Goal: Information Seeking & Learning: Learn about a topic

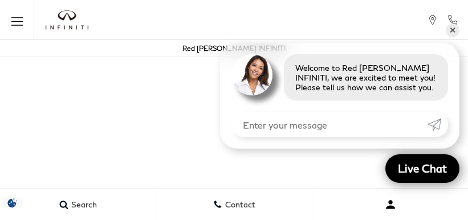
click at [371, 216] on button "Open user profile menu" at bounding box center [391, 204] width 156 height 29
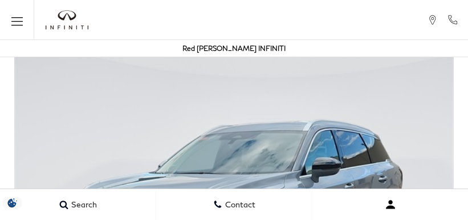
click at [428, 216] on button "Open user profile menu" at bounding box center [391, 204] width 156 height 29
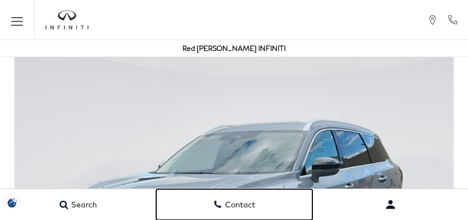
click at [257, 216] on link "Contact" at bounding box center [234, 204] width 156 height 31
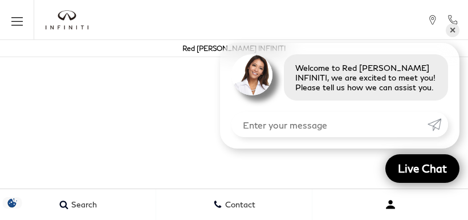
click at [371, 216] on button "Open user profile menu" at bounding box center [391, 204] width 156 height 29
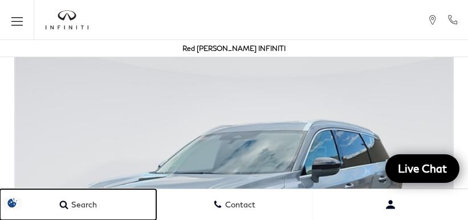
click at [57, 193] on link "Search" at bounding box center [78, 204] width 156 height 31
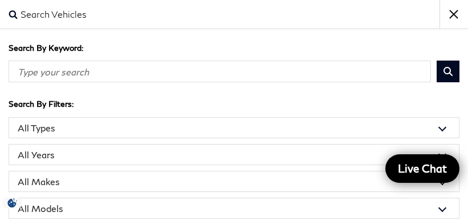
click at [194, 79] on input "Search By Keyword" at bounding box center [220, 71] width 423 height 22
click at [314, 199] on select "All Models 2 Series 2500 Acadia Accord Atlas CT5 CX-5 Discovery Sport Edge Expl…" at bounding box center [234, 207] width 451 height 21
